Goal: Find specific page/section

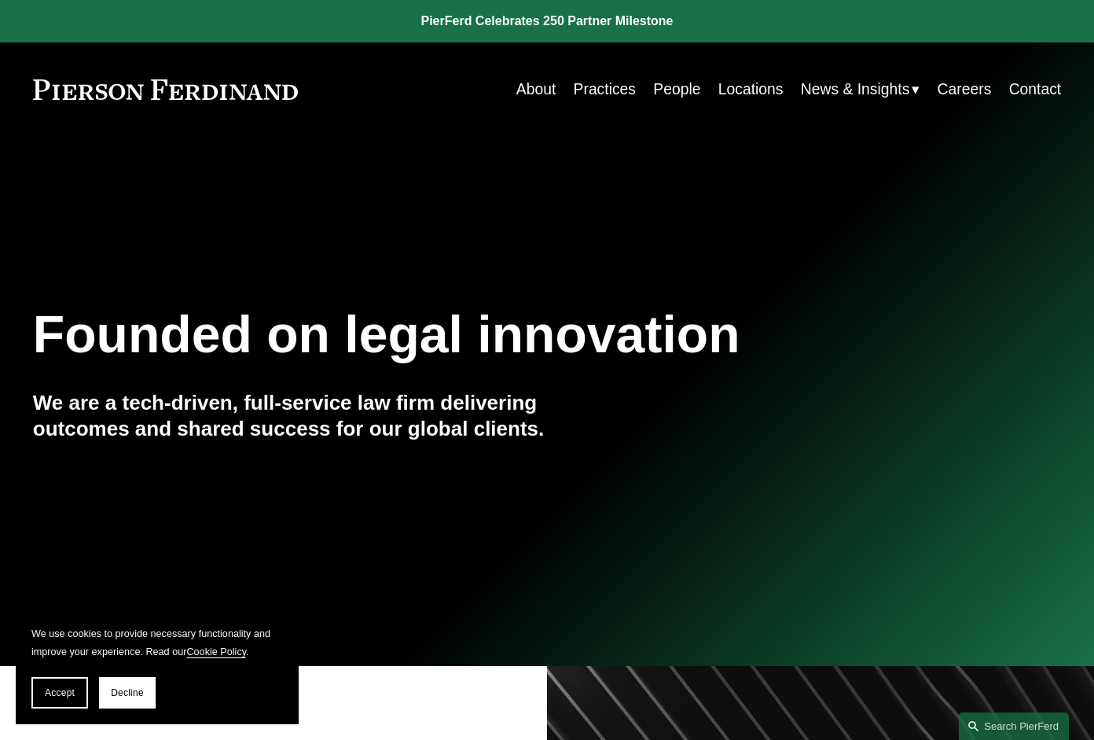
click at [730, 90] on link "Locations" at bounding box center [751, 89] width 65 height 31
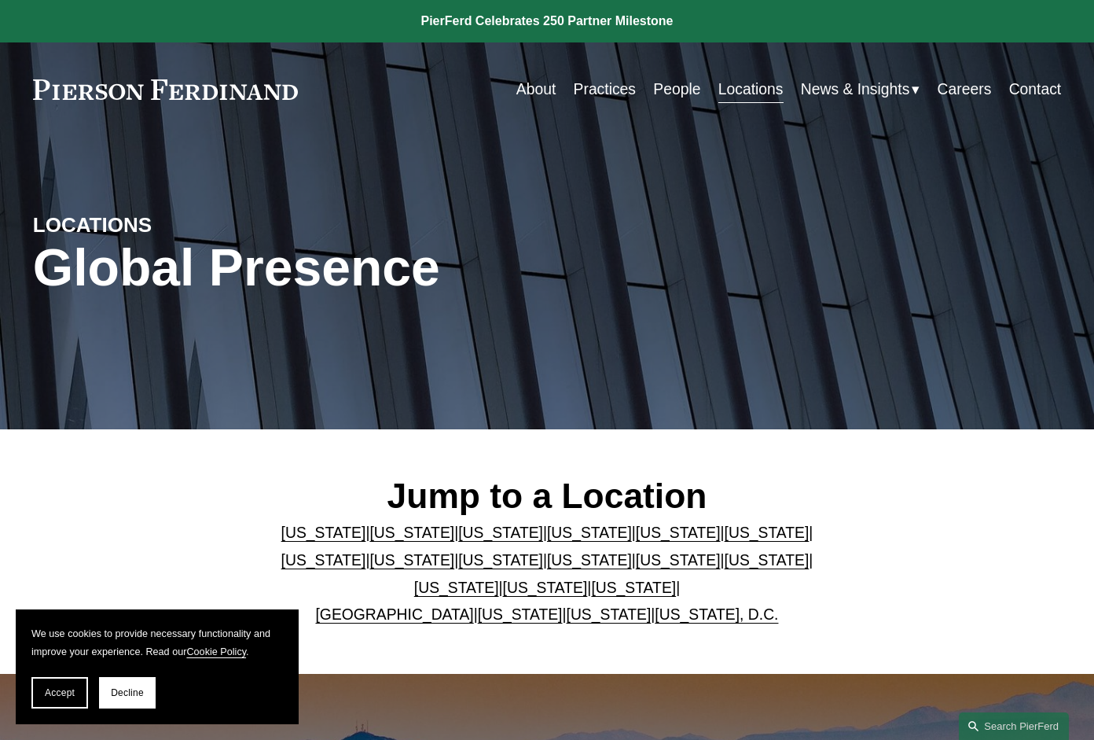
click at [458, 564] on link "[US_STATE]" at bounding box center [500, 559] width 85 height 17
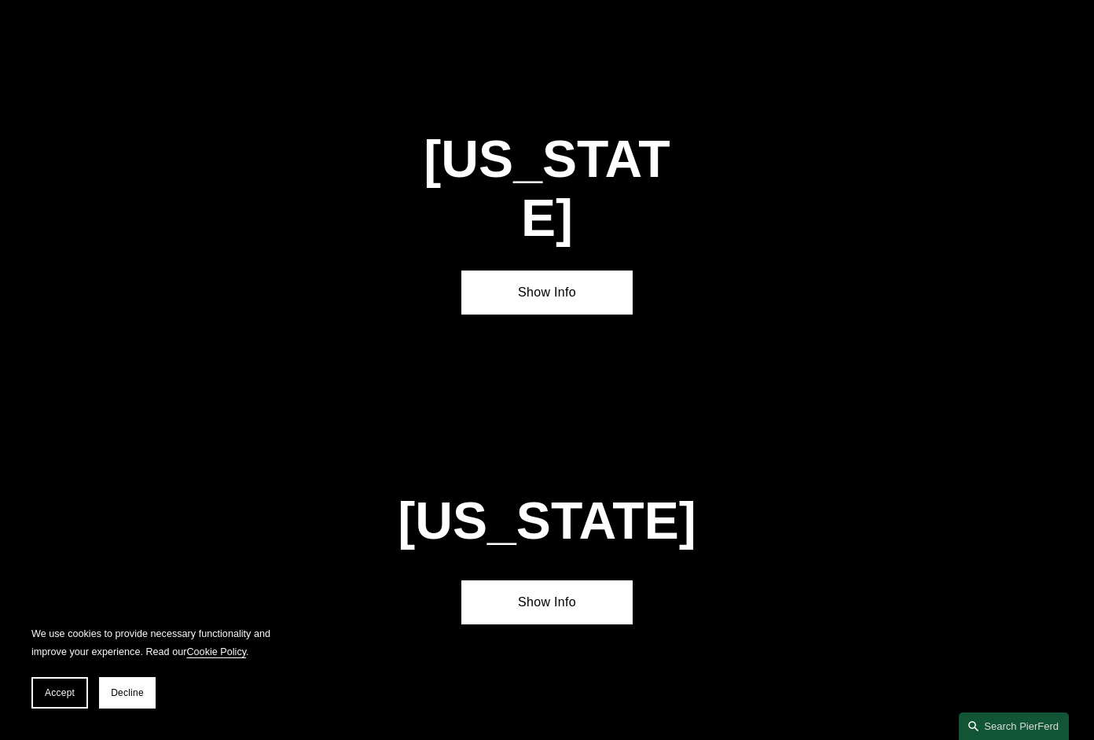
scroll to position [3179, 0]
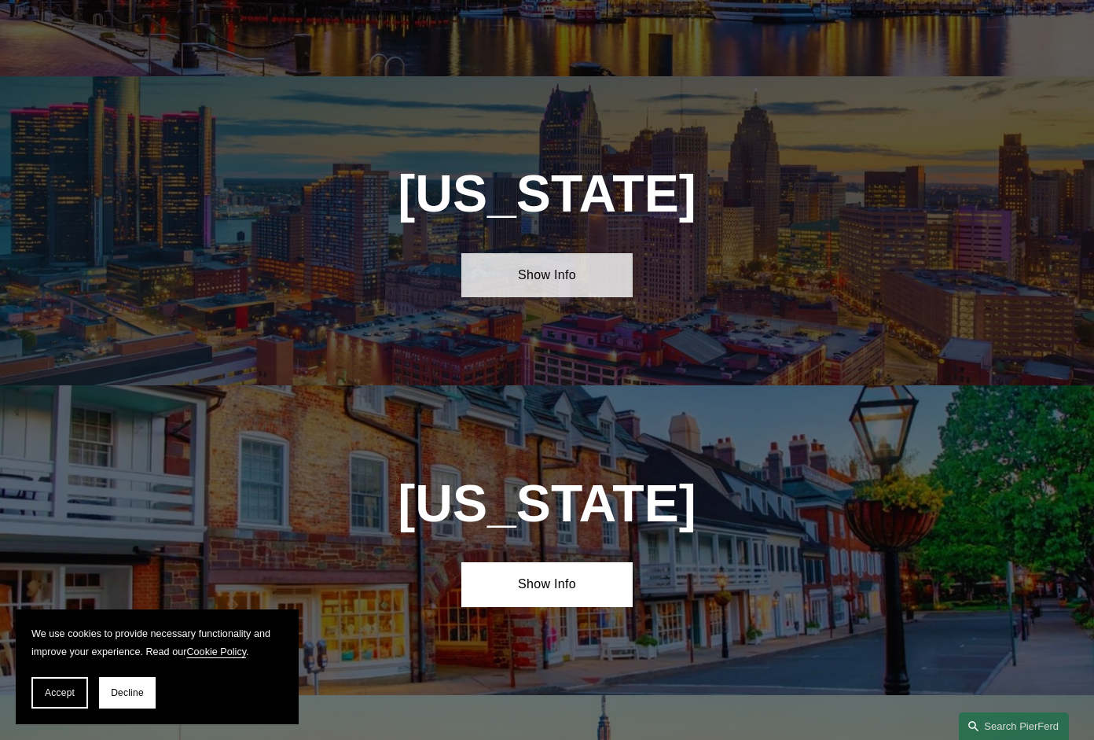
click at [567, 253] on link "Show Info" at bounding box center [546, 275] width 171 height 44
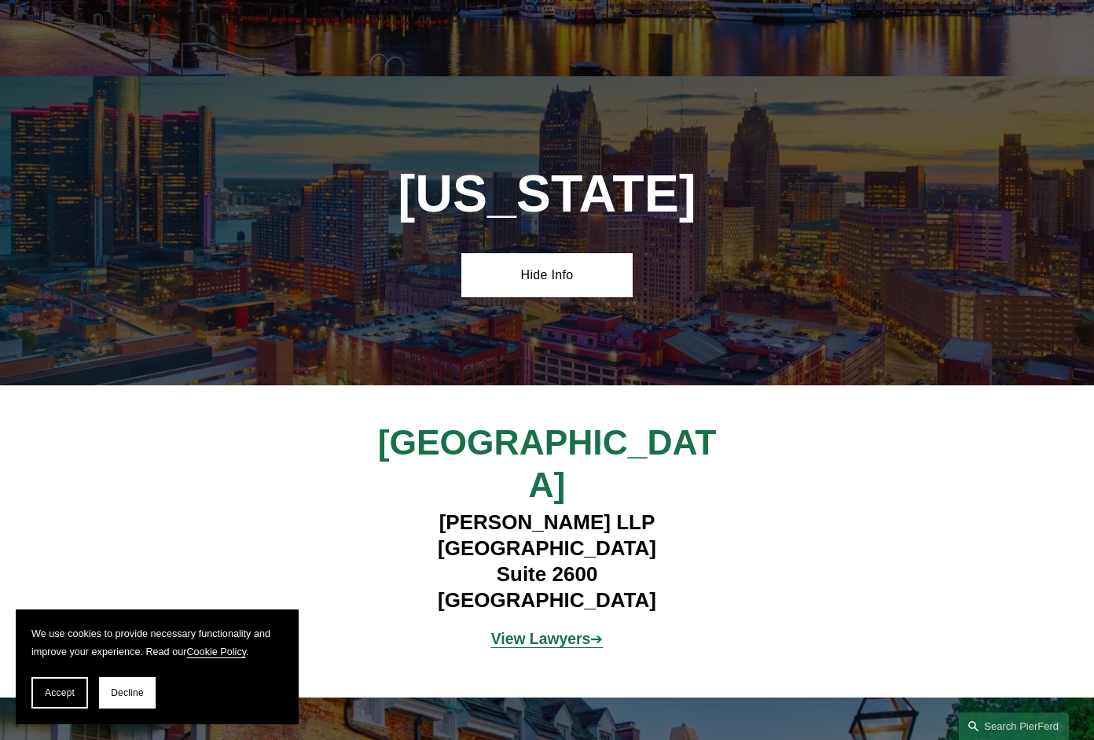
click at [544, 630] on strong "View Lawyers" at bounding box center [540, 638] width 99 height 17
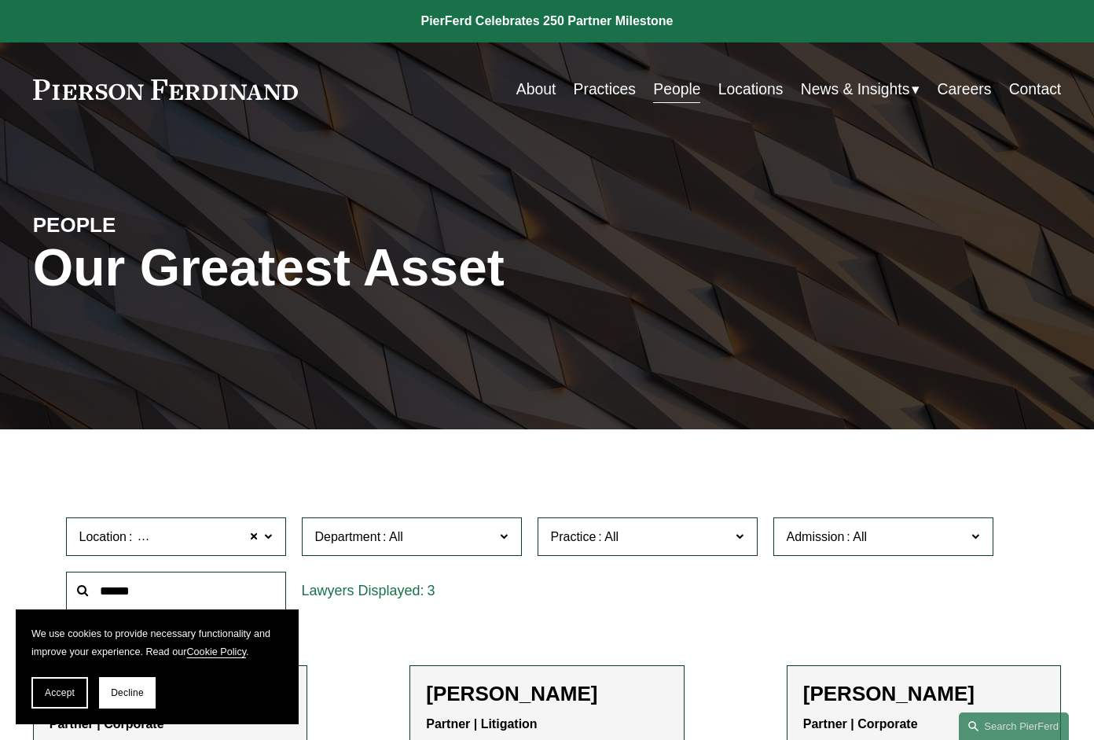
scroll to position [79, 0]
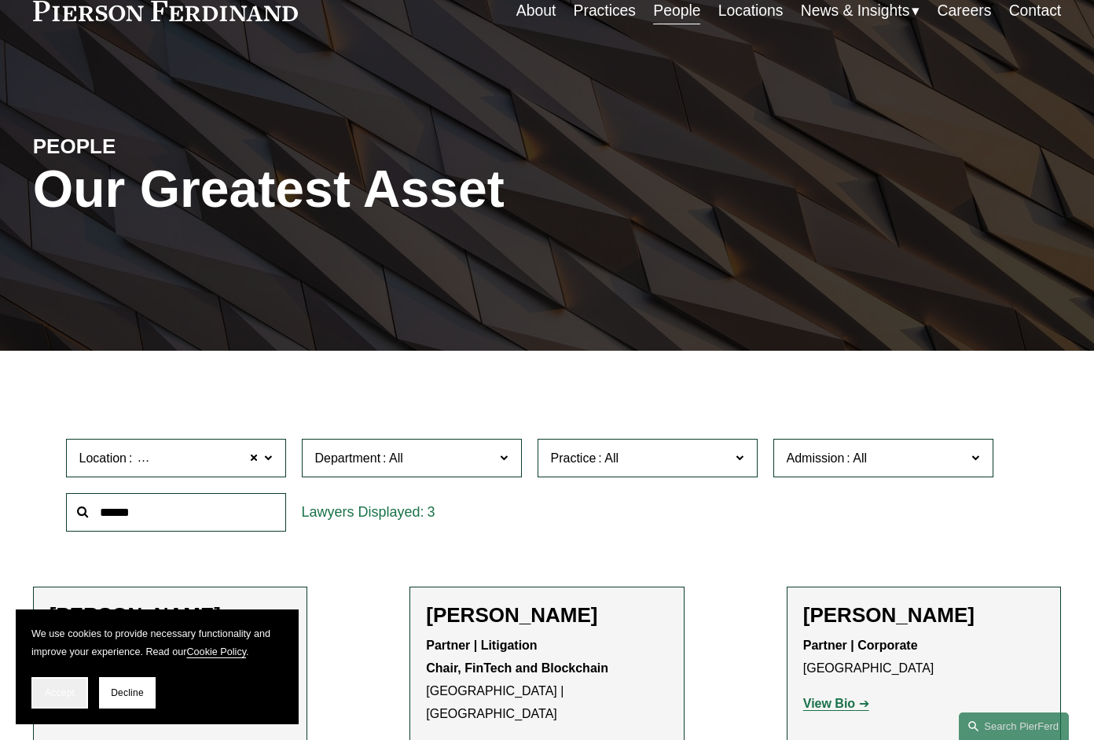
click at [68, 680] on button "Accept" at bounding box center [59, 692] width 57 height 31
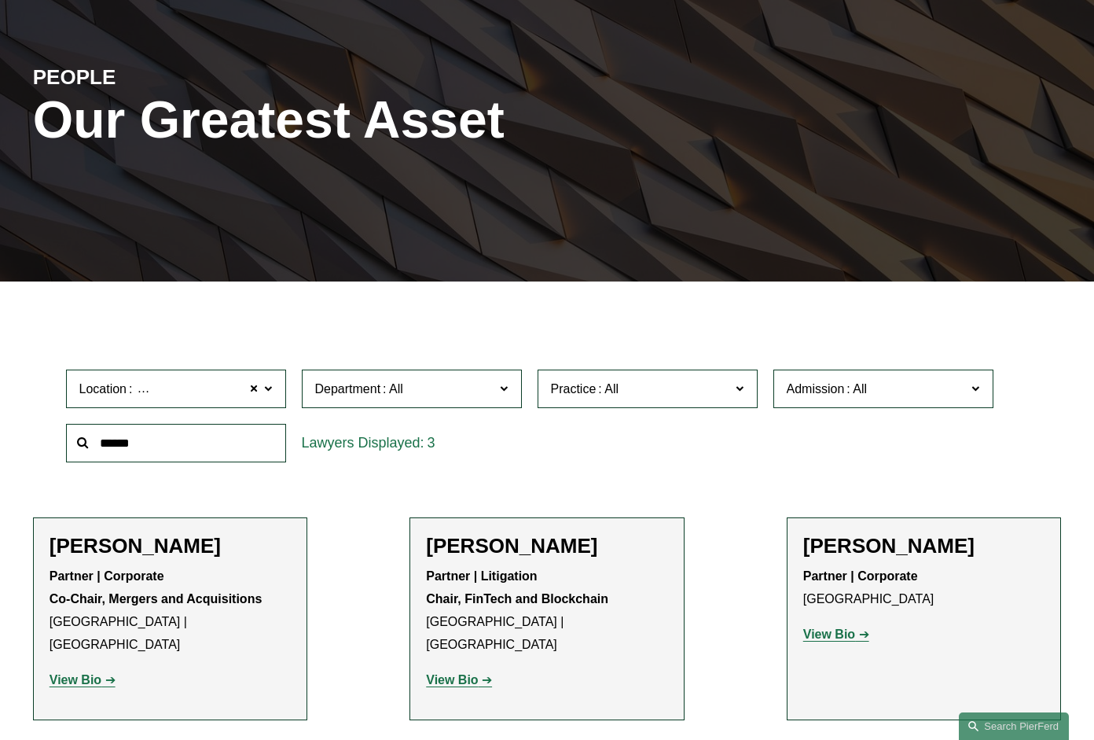
scroll to position [236, 0]
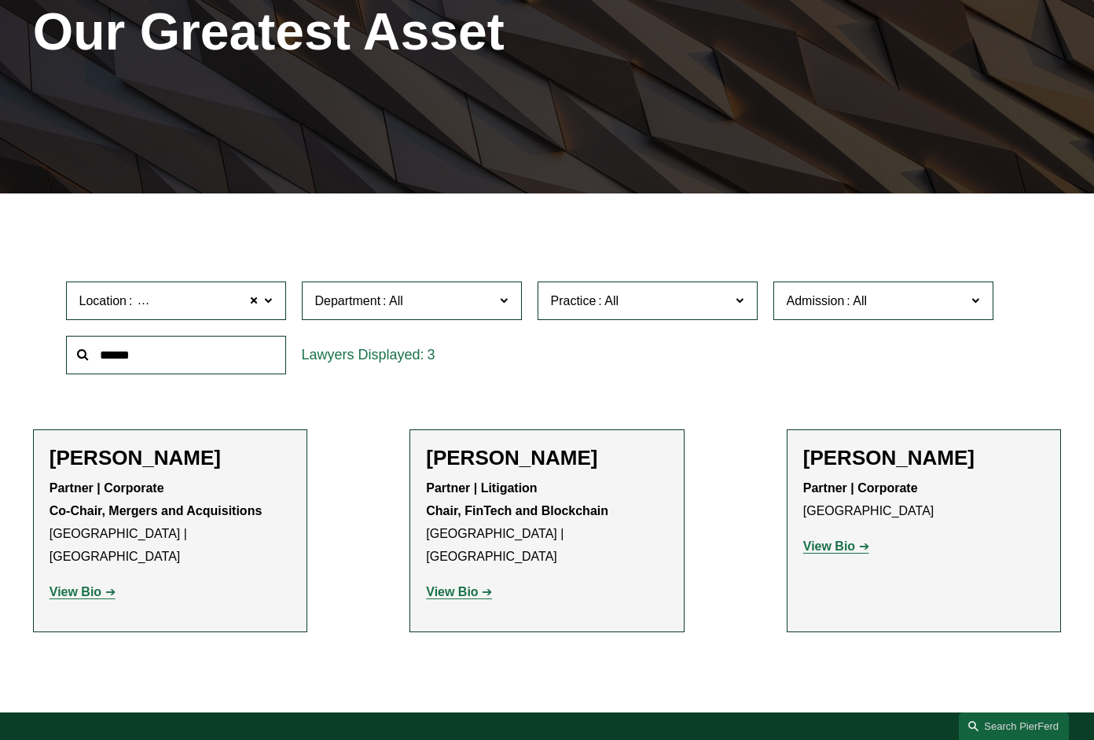
click at [454, 585] on strong "View Bio" at bounding box center [452, 591] width 52 height 13
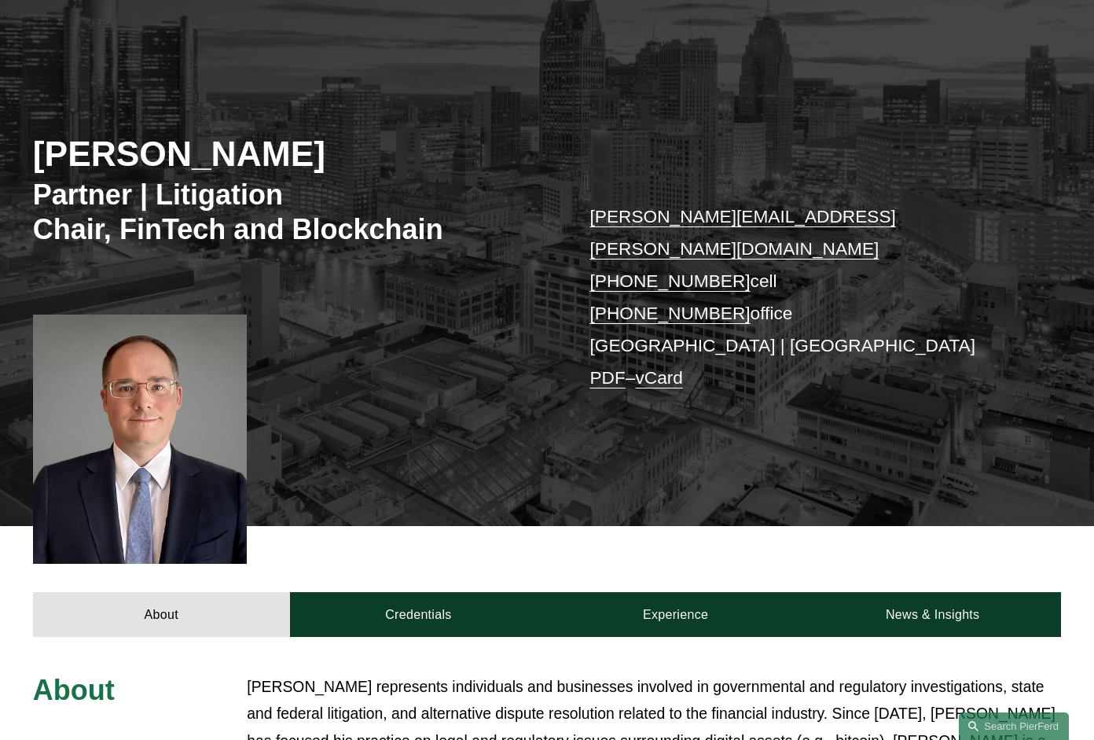
scroll to position [236, 0]
